Goal: Information Seeking & Learning: Learn about a topic

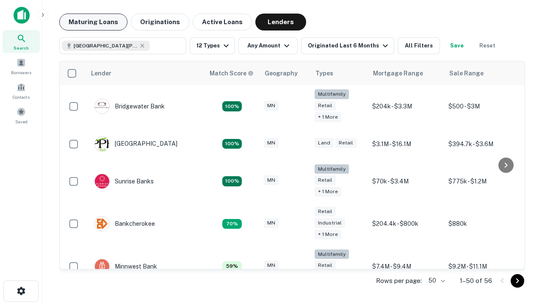
click at [93, 22] on button "Maturing Loans" at bounding box center [93, 22] width 68 height 17
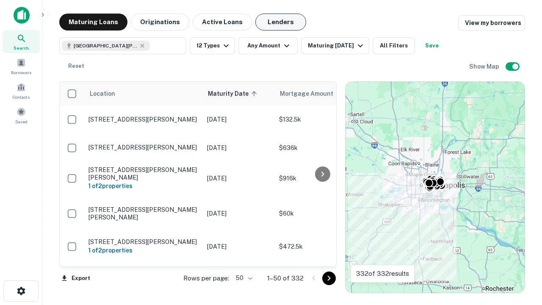
click at [281, 22] on button "Lenders" at bounding box center [280, 22] width 51 height 17
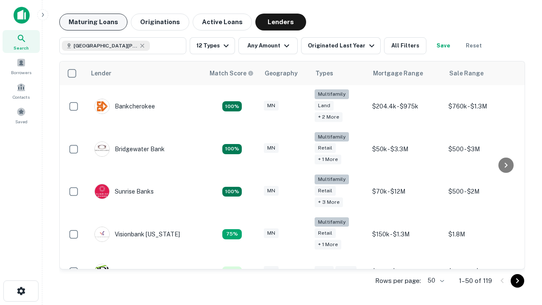
click at [93, 22] on button "Maturing Loans" at bounding box center [93, 22] width 68 height 17
